Goal: Check status: Check status

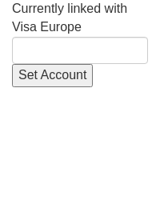
click at [40, 87] on html "Currently linked with Visa Europe Set Account" at bounding box center [80, 43] width 160 height 87
